Goal: Information Seeking & Learning: Learn about a topic

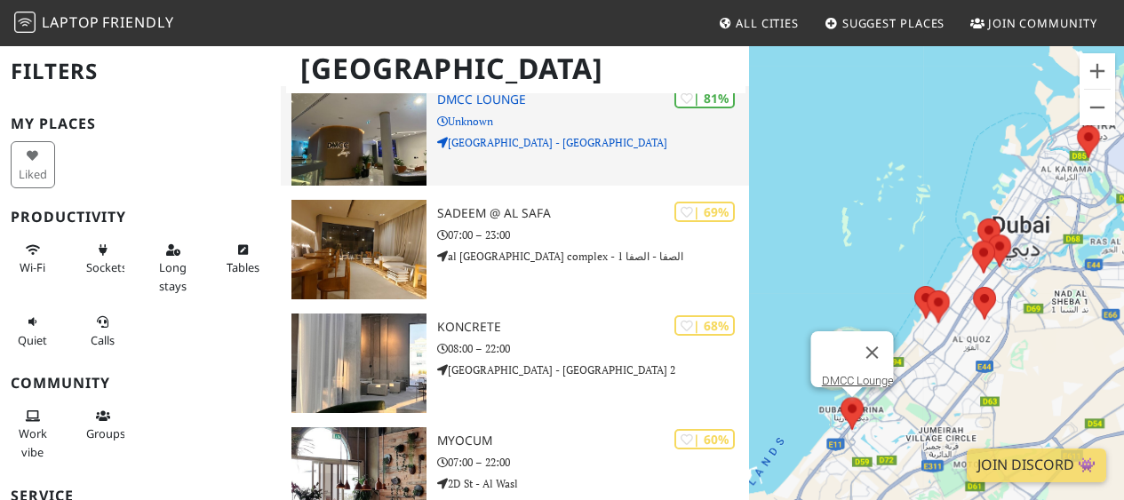
scroll to position [196, 0]
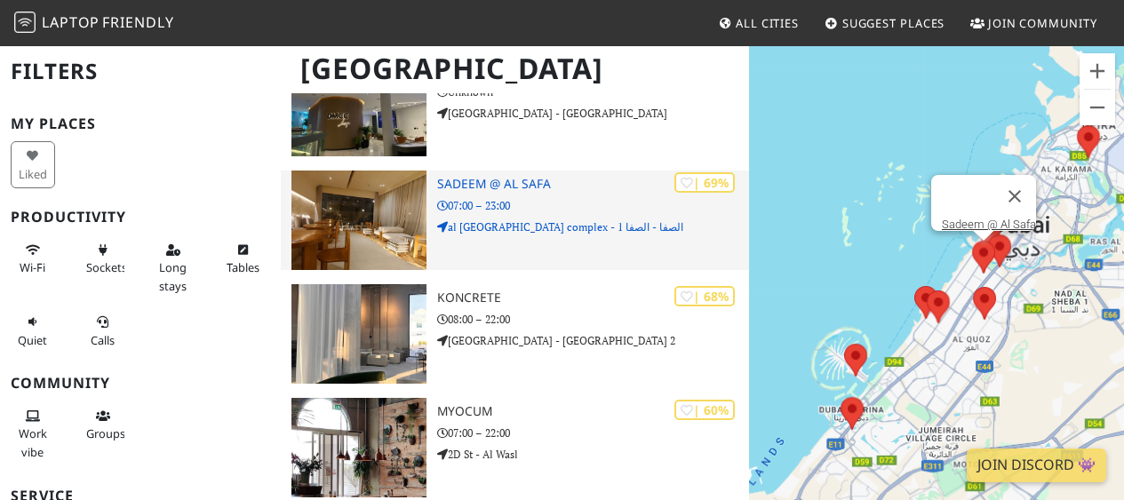
click at [355, 239] on img at bounding box center [358, 220] width 135 height 99
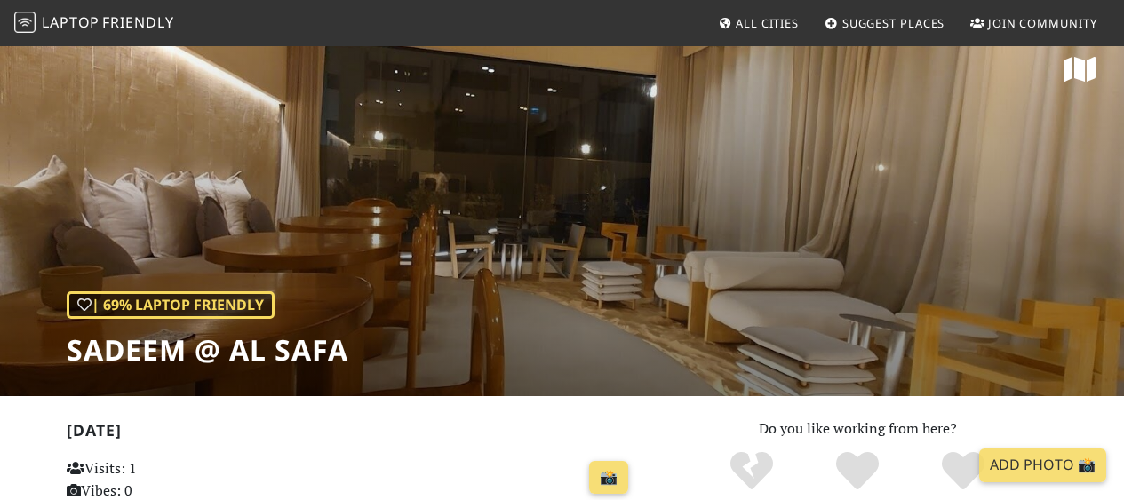
scroll to position [19, 0]
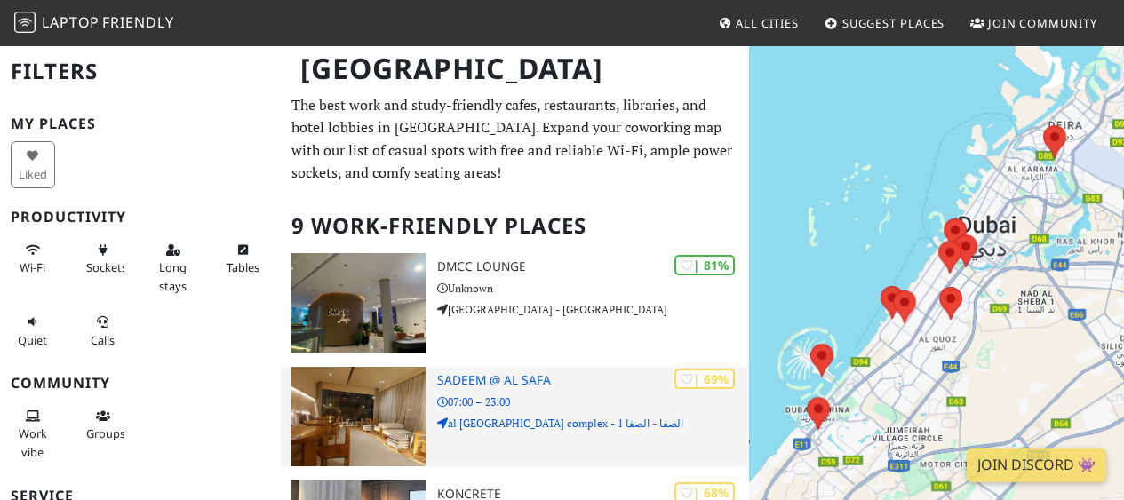
scroll to position [196, 0]
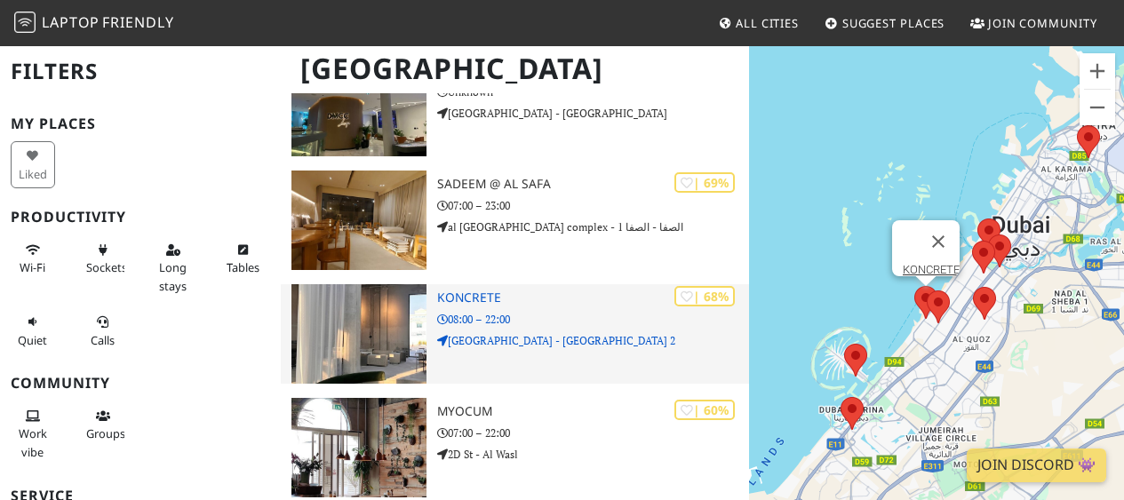
click at [566, 329] on div "| 68% KONCRETE 08:00 – 22:00 [GEOGRAPHIC_DATA] - [GEOGRAPHIC_DATA] 2" at bounding box center [593, 333] width 312 height 99
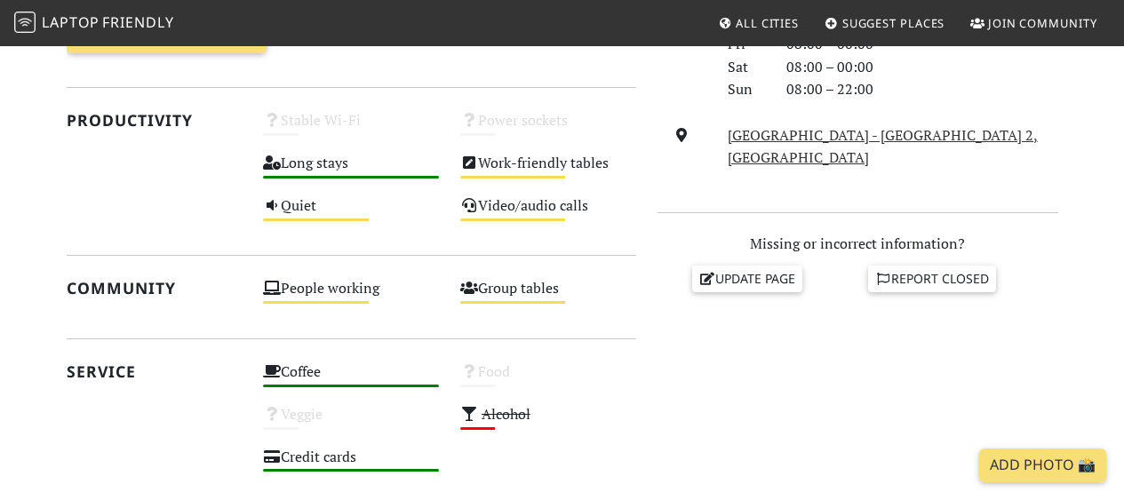
scroll to position [628, 0]
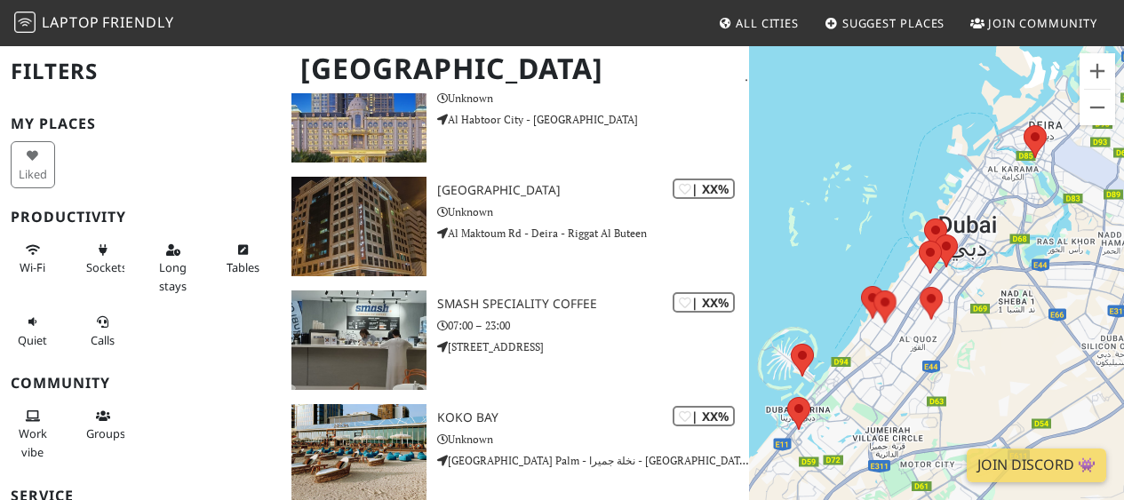
scroll to position [763, 0]
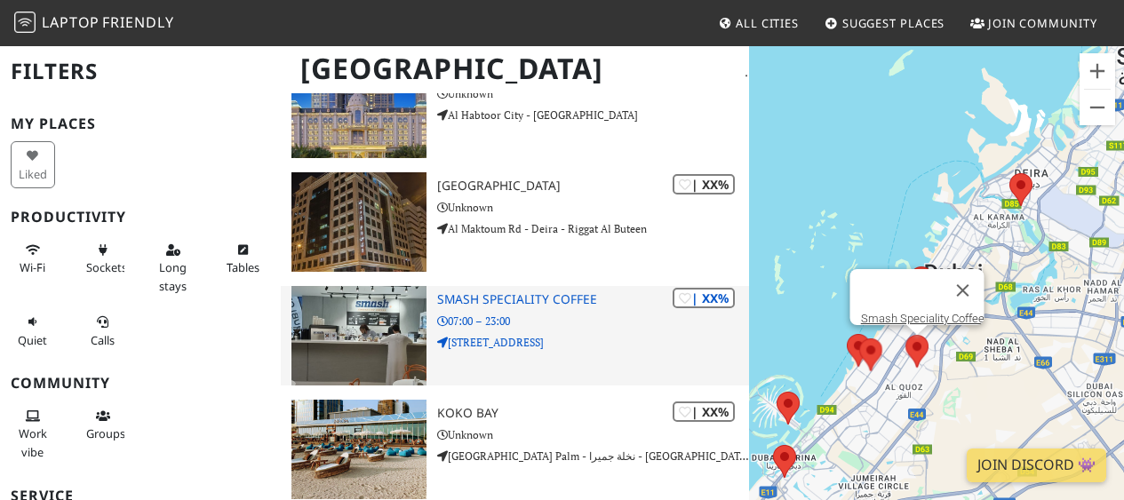
click at [513, 340] on p "56 3 B St - Al Quoz - Al Quoz 1" at bounding box center [593, 342] width 312 height 17
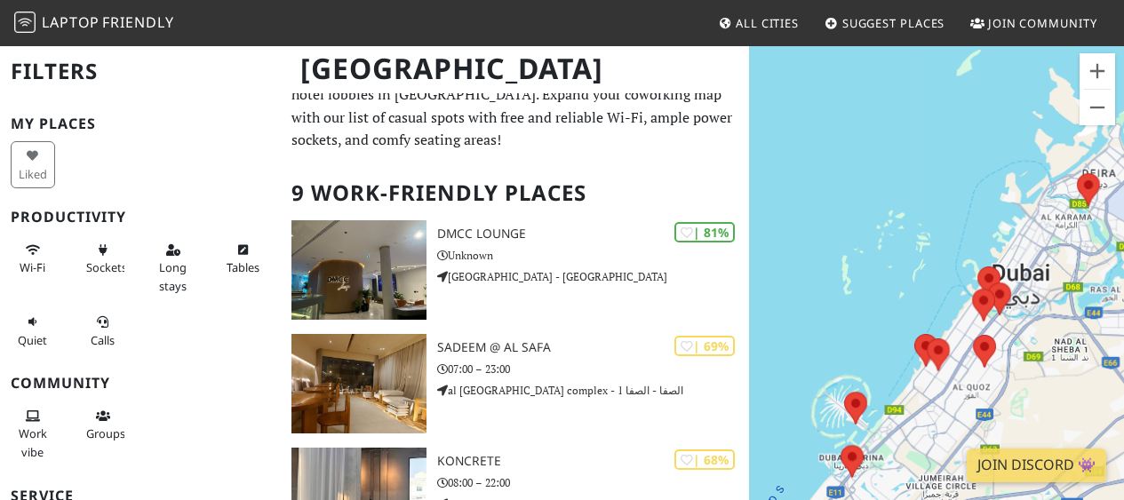
scroll to position [35, 0]
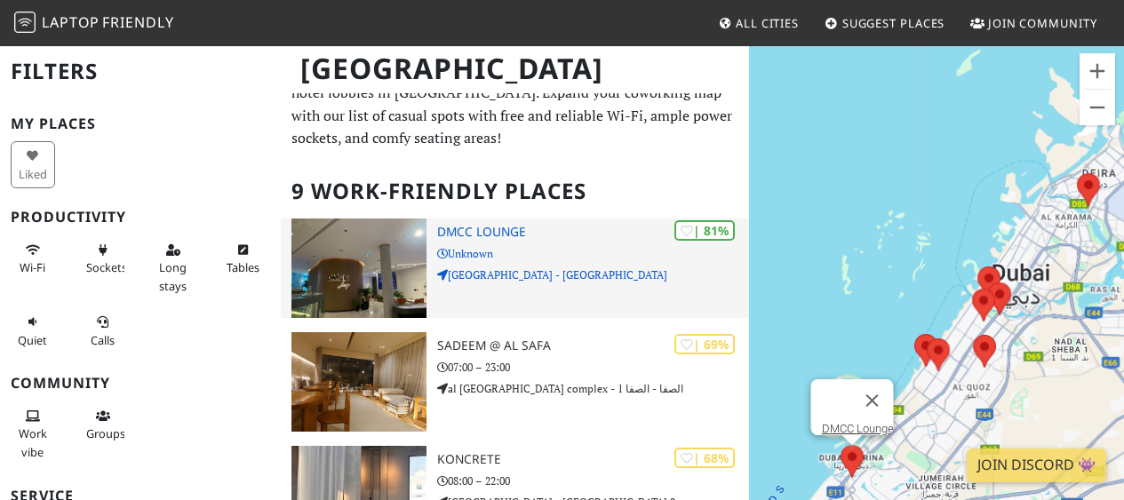
click at [398, 265] on img at bounding box center [358, 268] width 135 height 99
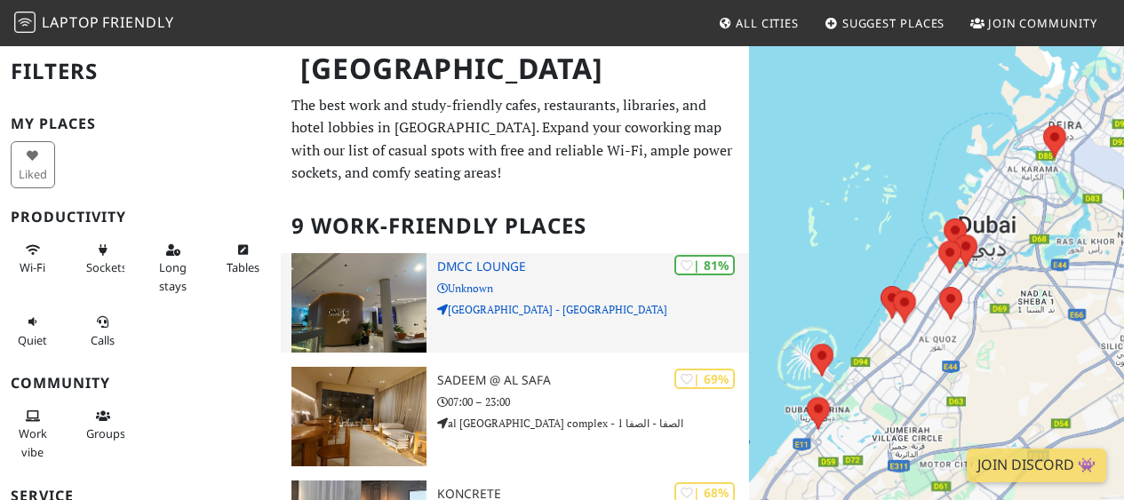
scroll to position [35, 0]
